Goal: Task Accomplishment & Management: Manage account settings

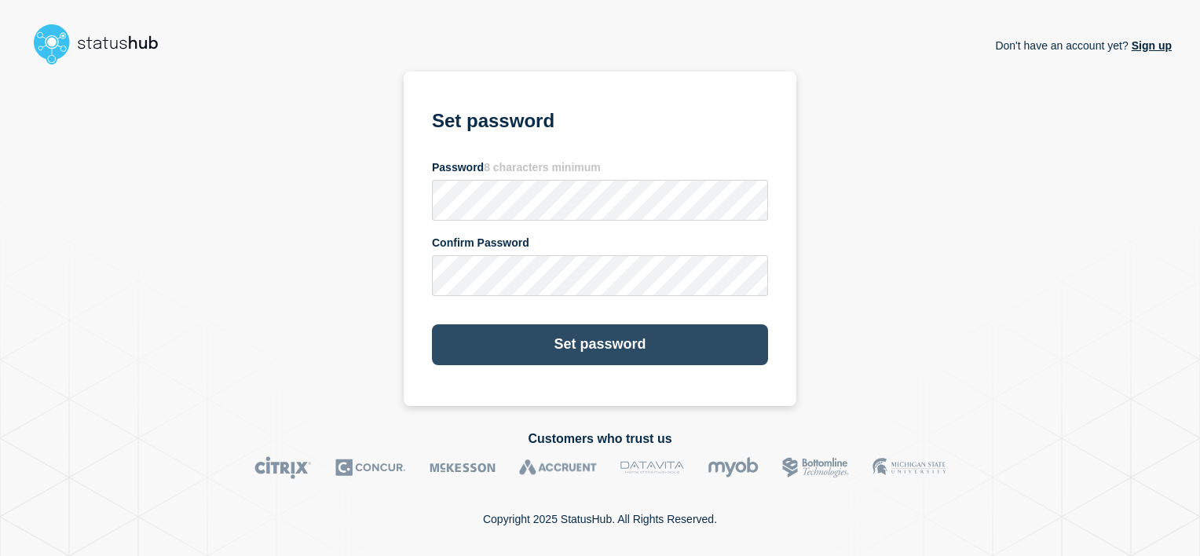
click at [566, 336] on button "Set password" at bounding box center [600, 344] width 336 height 41
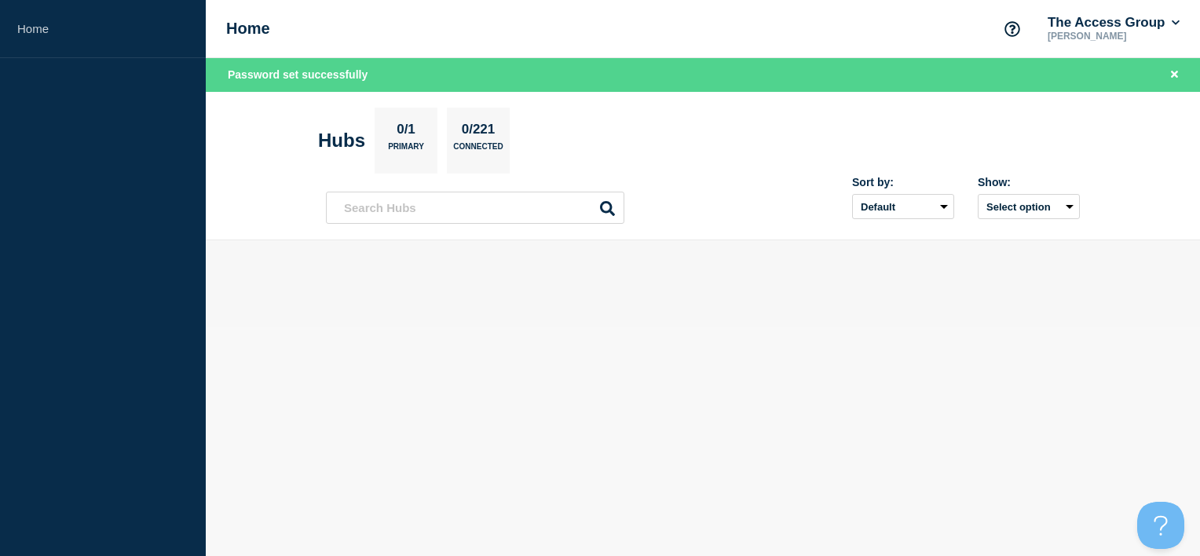
click at [658, 321] on main at bounding box center [703, 283] width 994 height 87
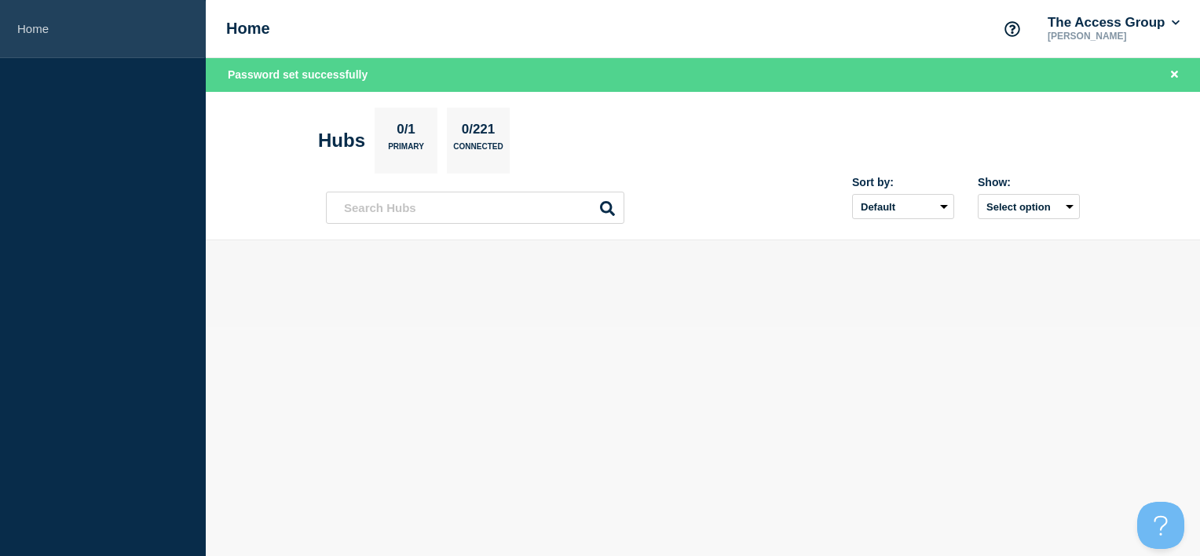
click at [22, 33] on link "Home" at bounding box center [103, 29] width 206 height 58
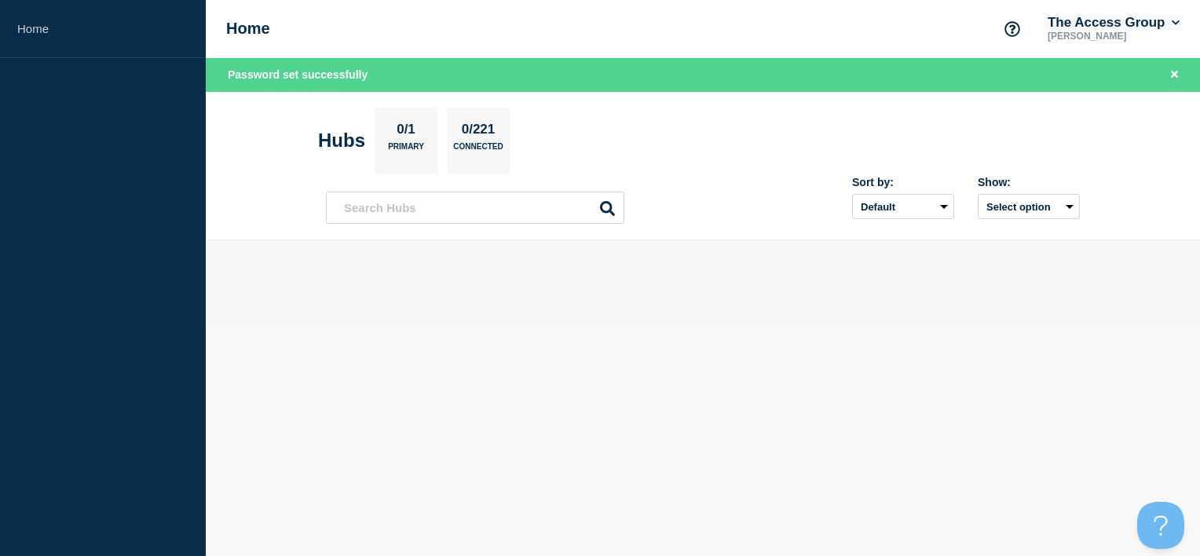
click at [1178, 20] on icon at bounding box center [1176, 22] width 9 height 9
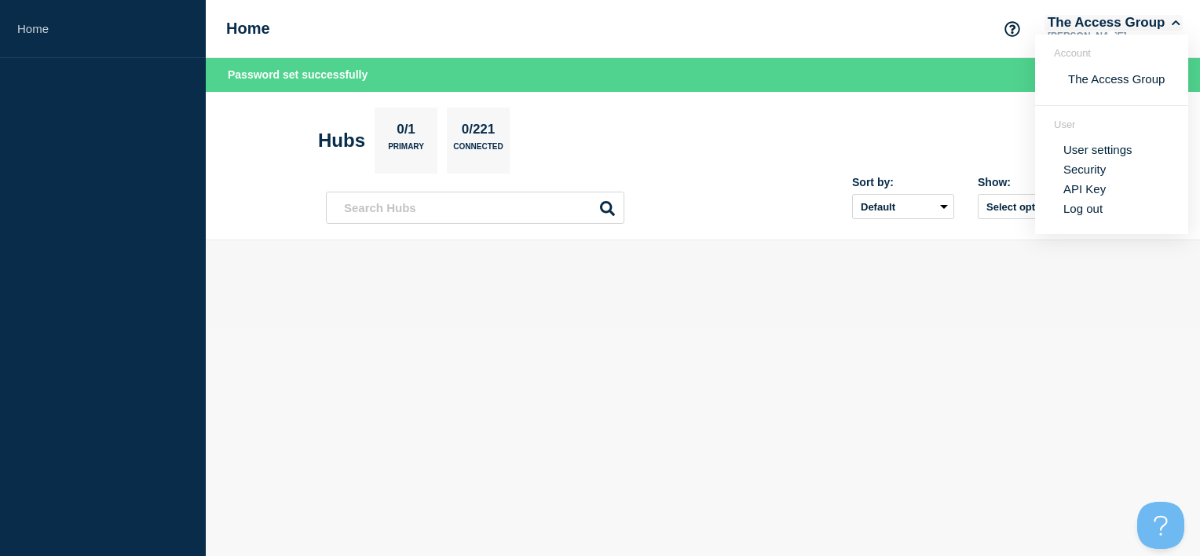
click at [1178, 20] on icon at bounding box center [1176, 22] width 9 height 9
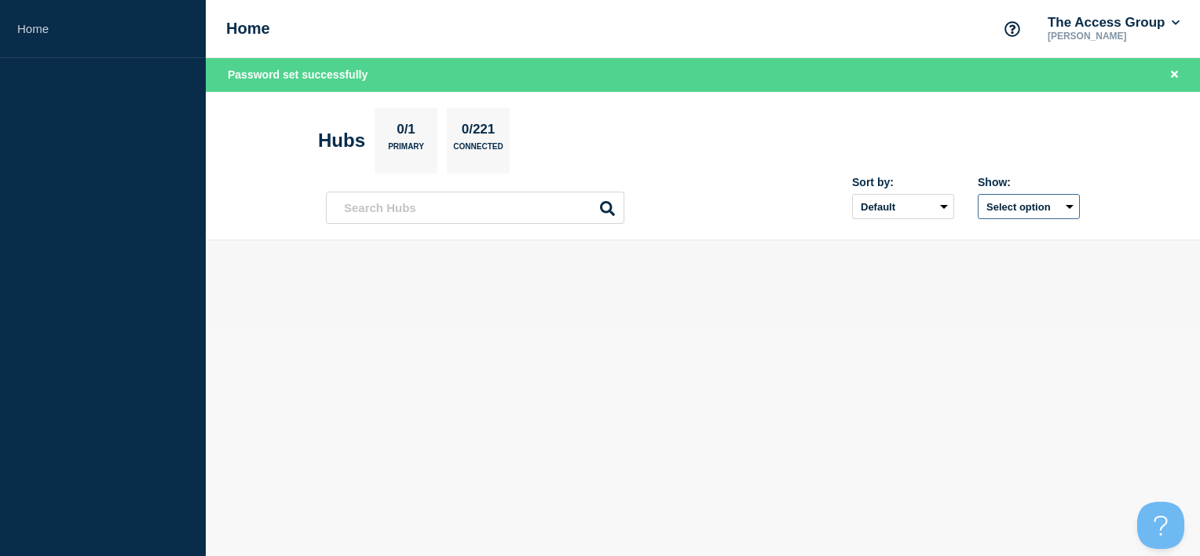
click at [1037, 207] on button "Select option" at bounding box center [1029, 206] width 102 height 25
click at [1037, 207] on button "Select option All Open incidents Hubs" at bounding box center [1029, 206] width 102 height 25
click at [910, 197] on select "Default Last added Last updated Most active A-Z" at bounding box center [903, 206] width 102 height 25
click at [533, 144] on section "Hubs 0/1 Primary 0/221 Connected" at bounding box center [703, 141] width 770 height 66
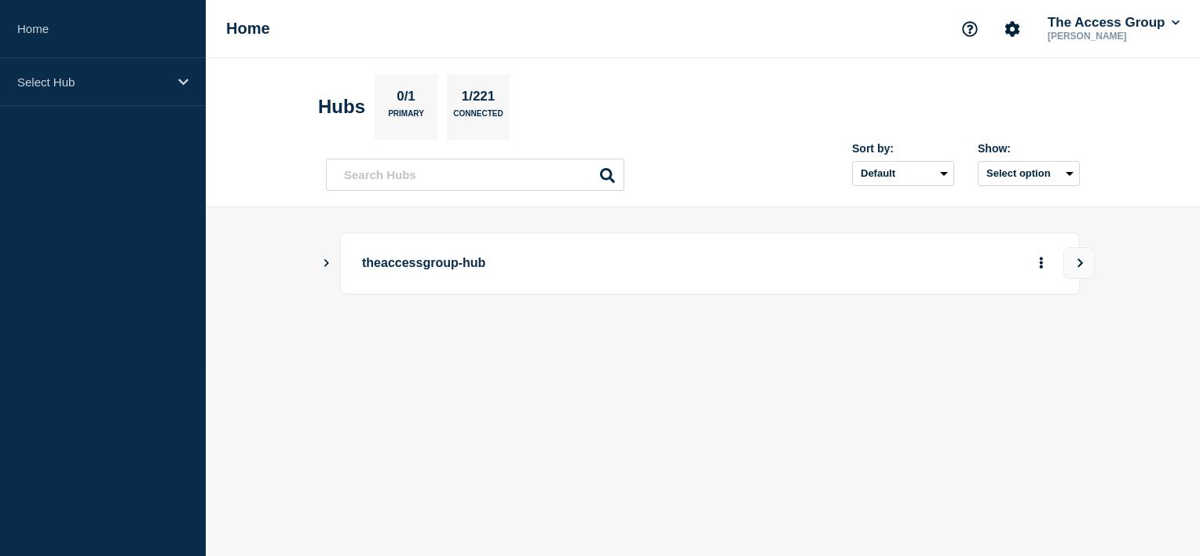
click at [327, 261] on icon "Show Connected Hubs" at bounding box center [326, 263] width 5 height 8
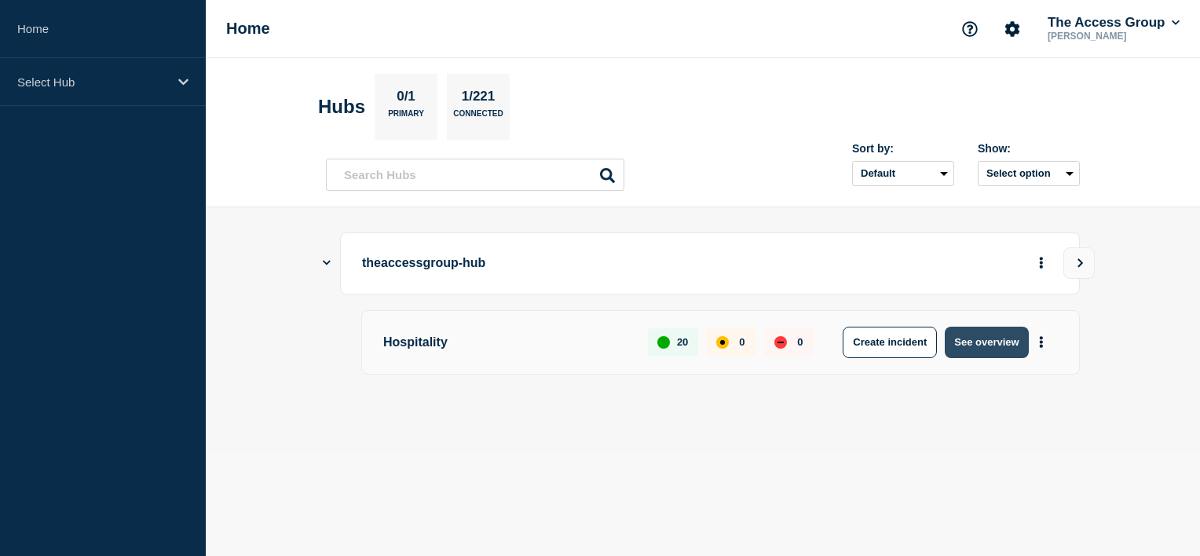
click at [987, 342] on button "See overview" at bounding box center [986, 342] width 83 height 31
